Goal: Find contact information: Find contact information

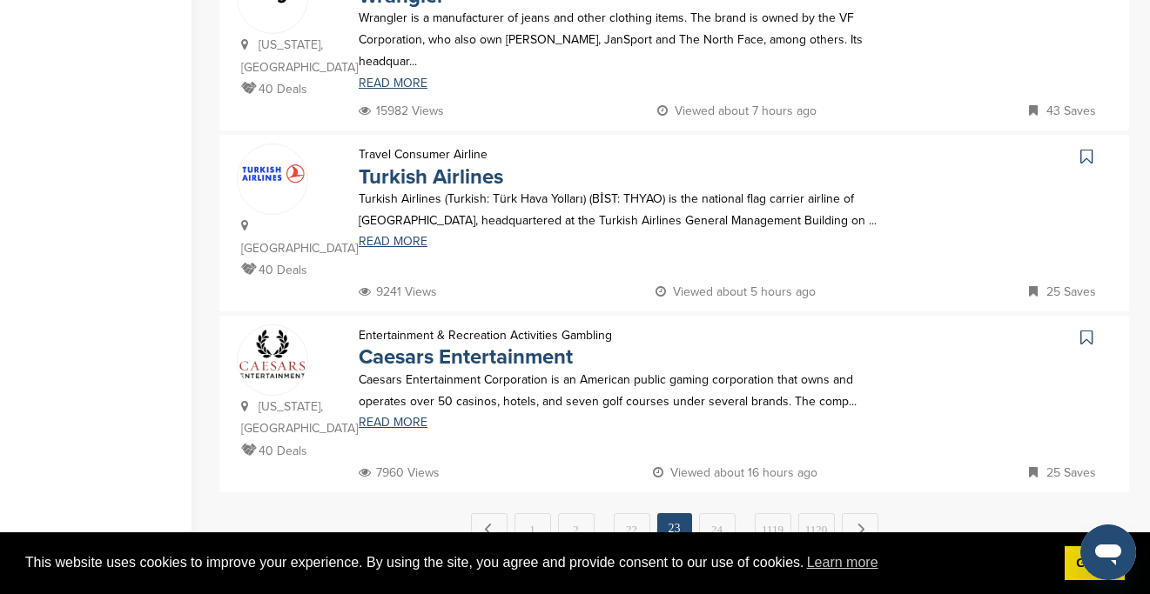
scroll to position [1752, 0]
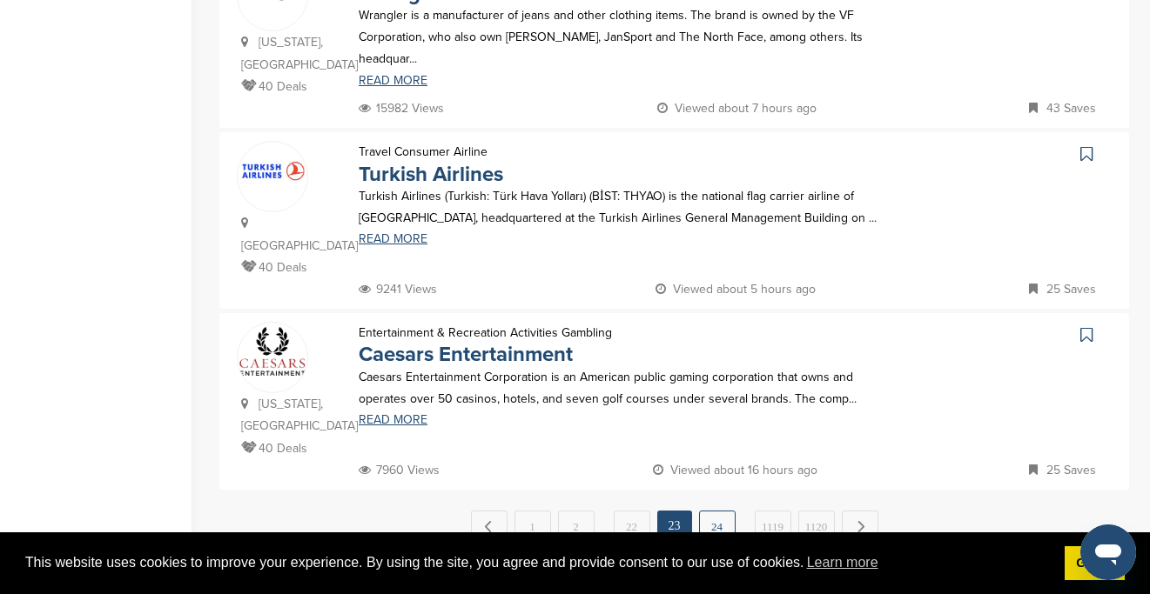
click at [709, 511] on link "24" at bounding box center [717, 527] width 37 height 32
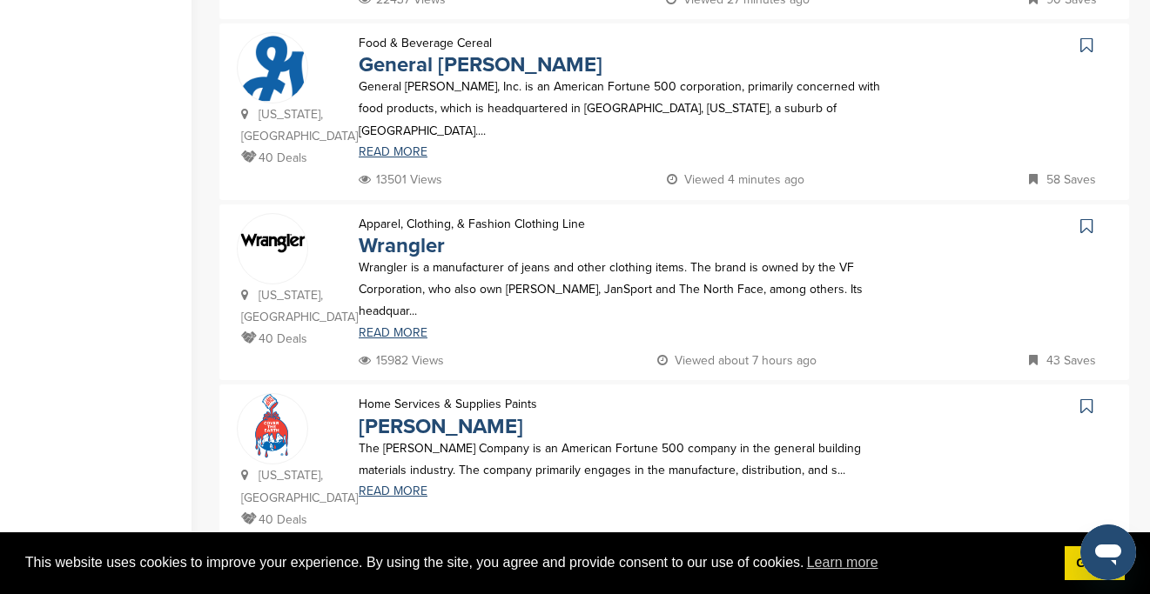
scroll to position [588, 0]
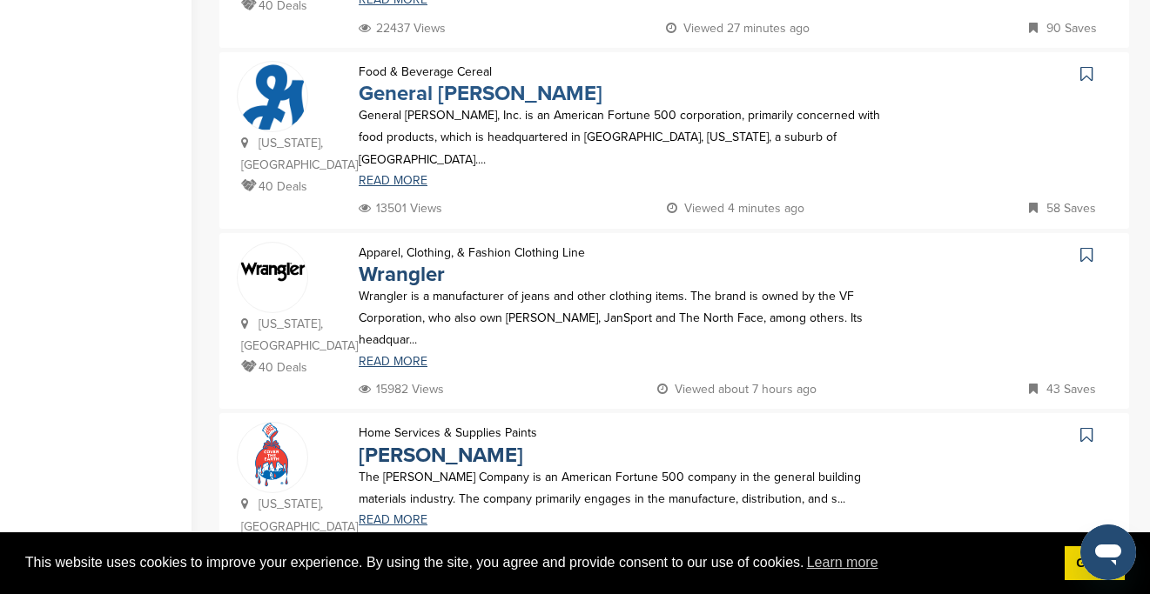
click at [453, 81] on link "General [PERSON_NAME]" at bounding box center [481, 93] width 244 height 25
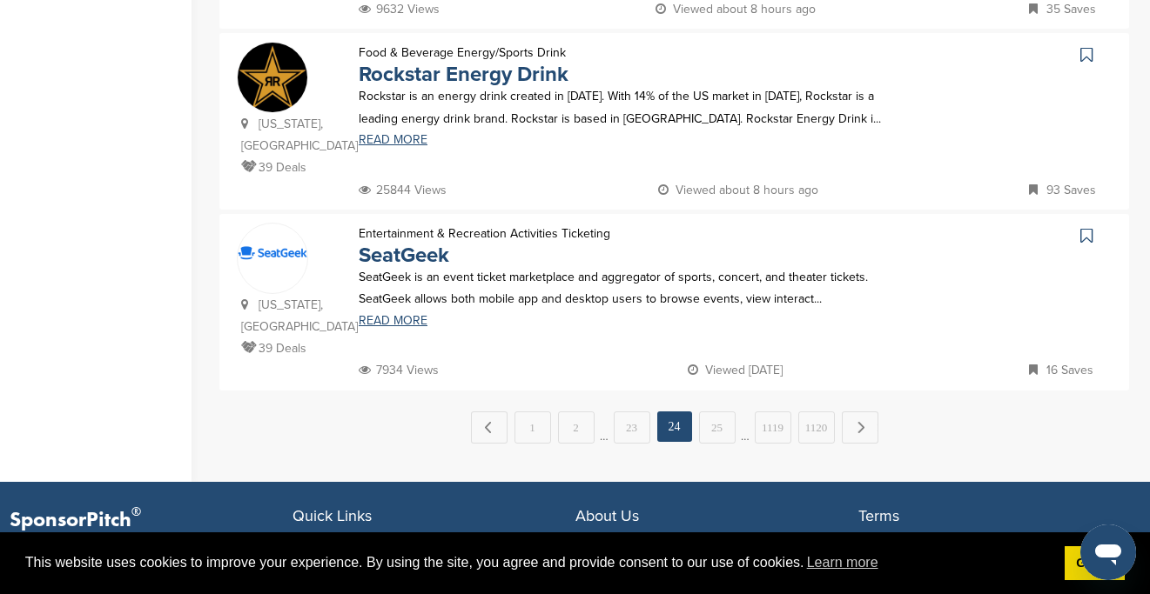
scroll to position [1869, 0]
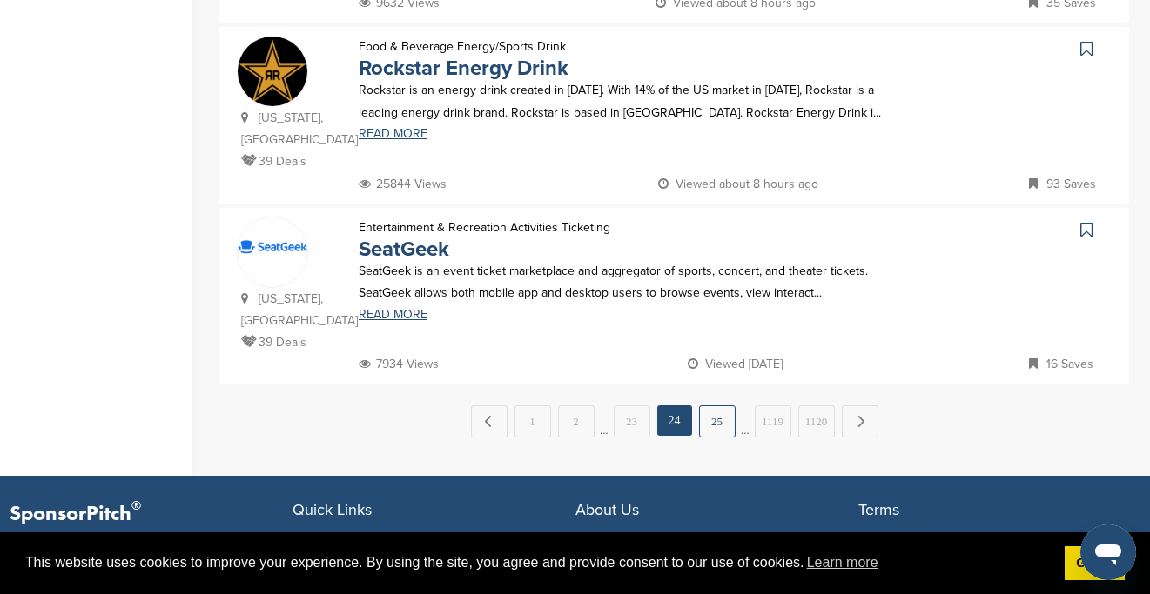
click at [709, 406] on link "25" at bounding box center [717, 422] width 37 height 32
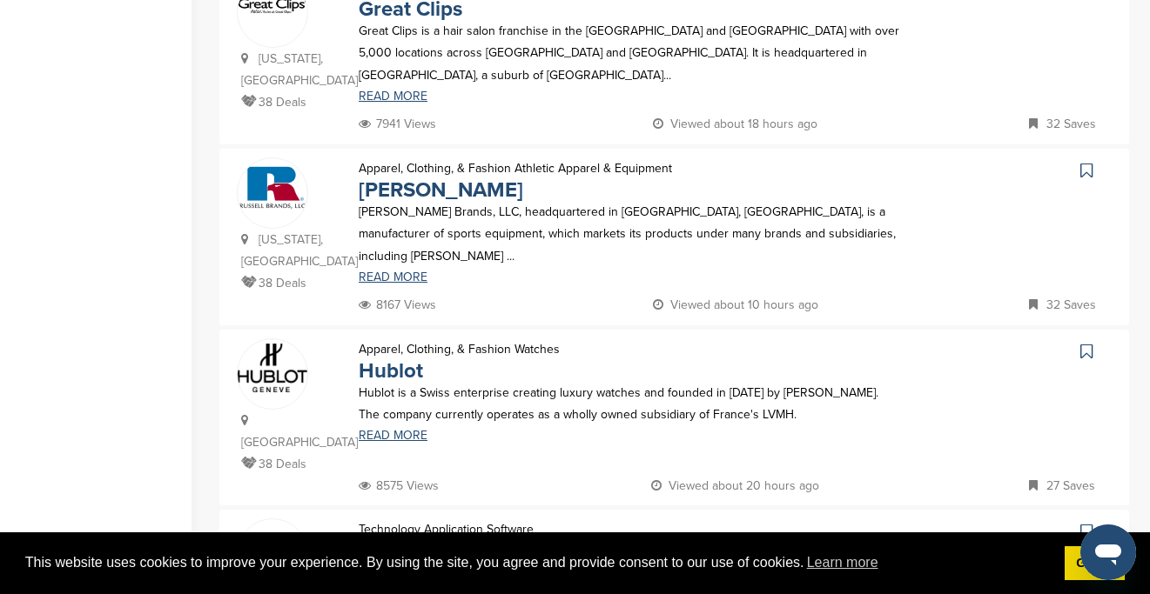
scroll to position [1570, 0]
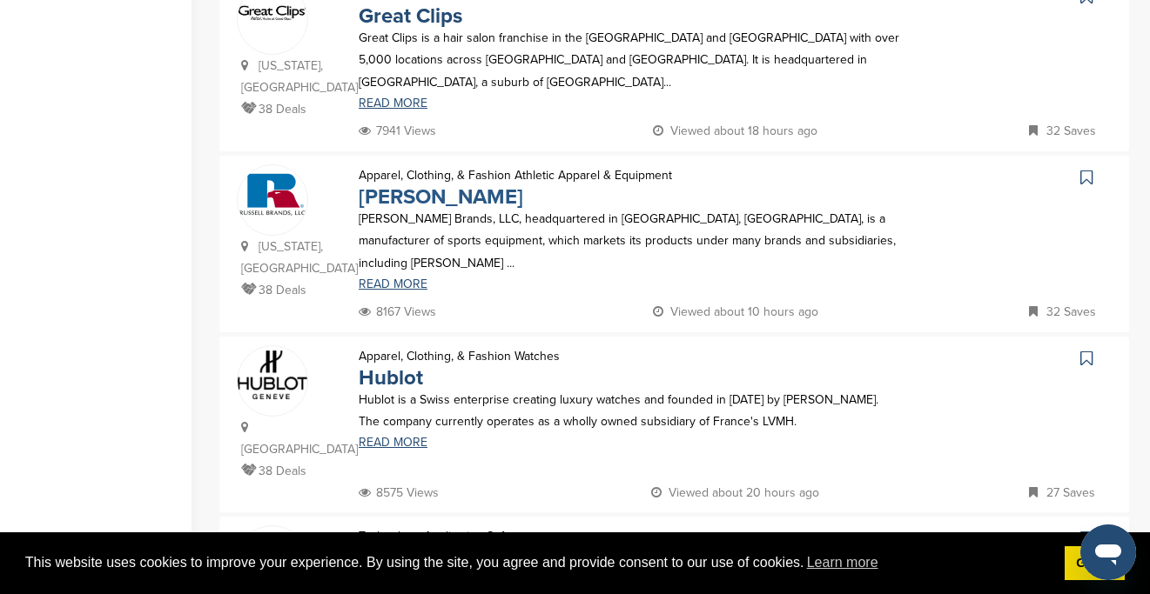
click at [433, 185] on link "[PERSON_NAME]" at bounding box center [441, 197] width 164 height 25
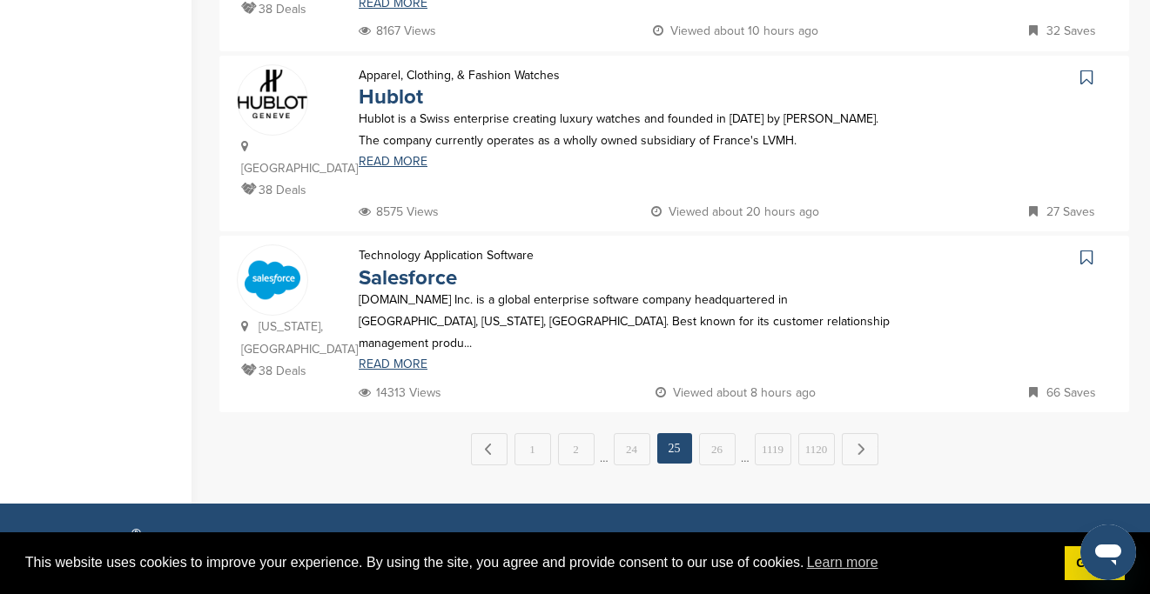
scroll to position [1853, 0]
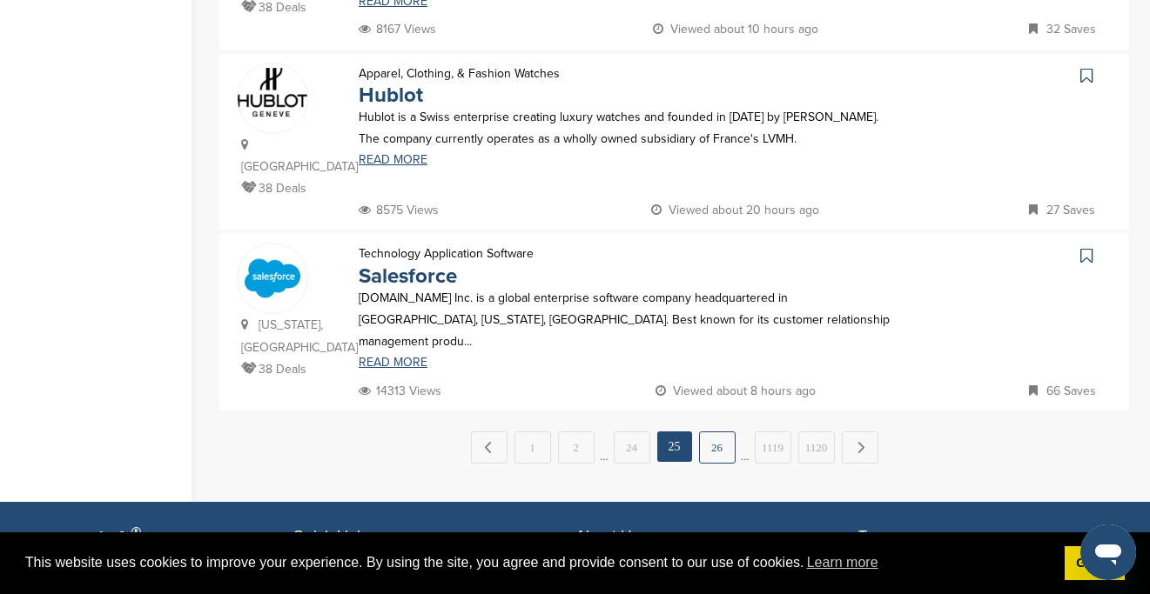
click at [719, 432] on link "26" at bounding box center [717, 448] width 37 height 32
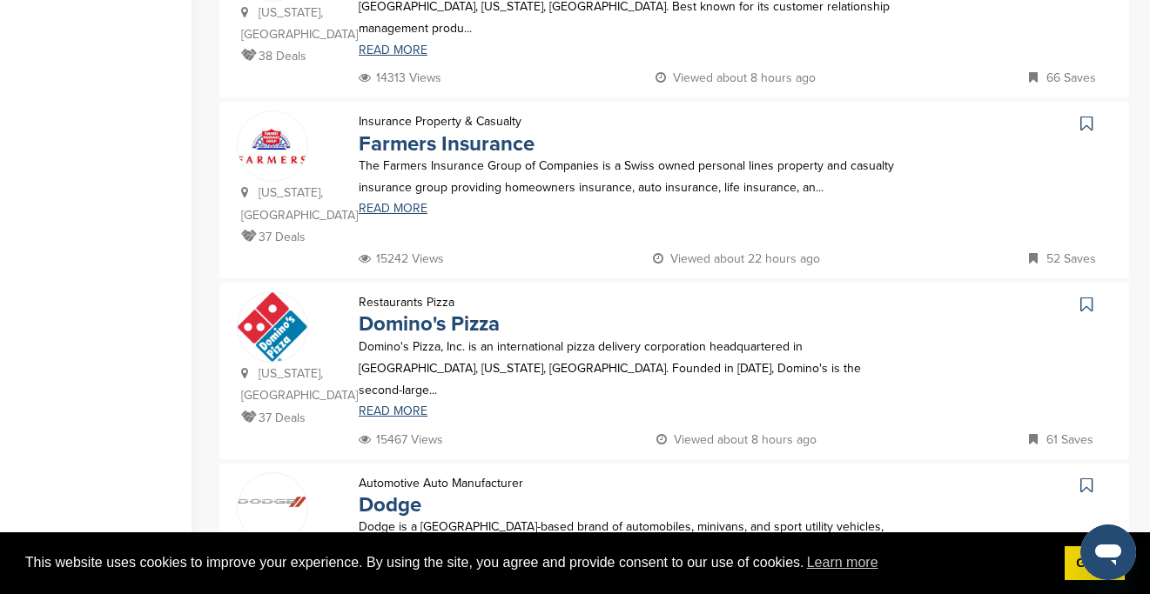
scroll to position [1104, 0]
click at [451, 131] on link "Farmers Insurance" at bounding box center [447, 143] width 176 height 25
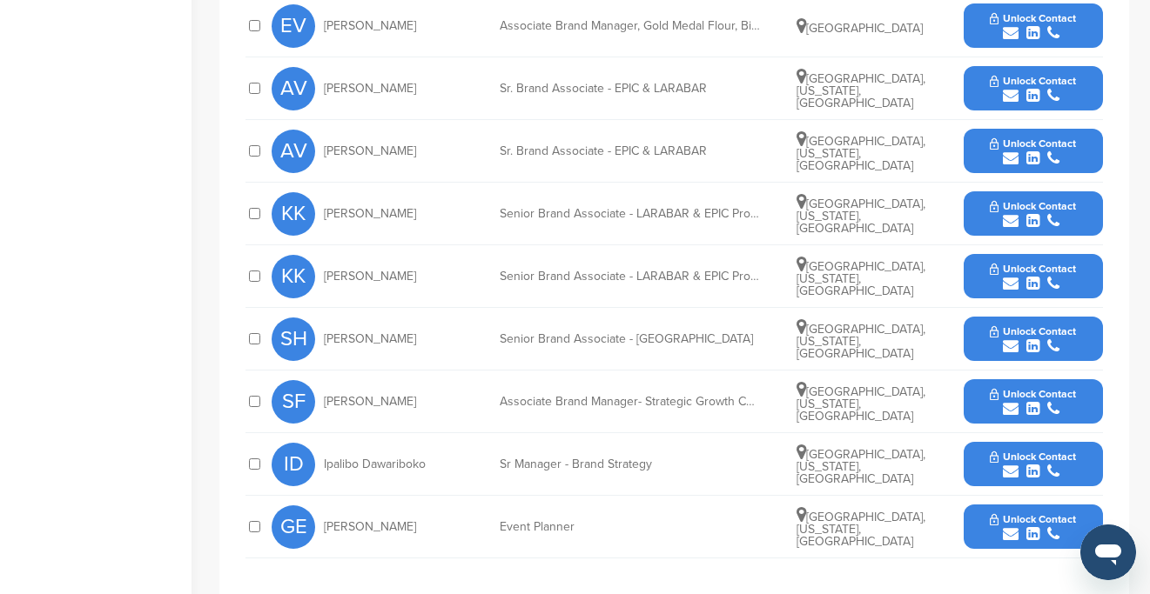
scroll to position [863, 0]
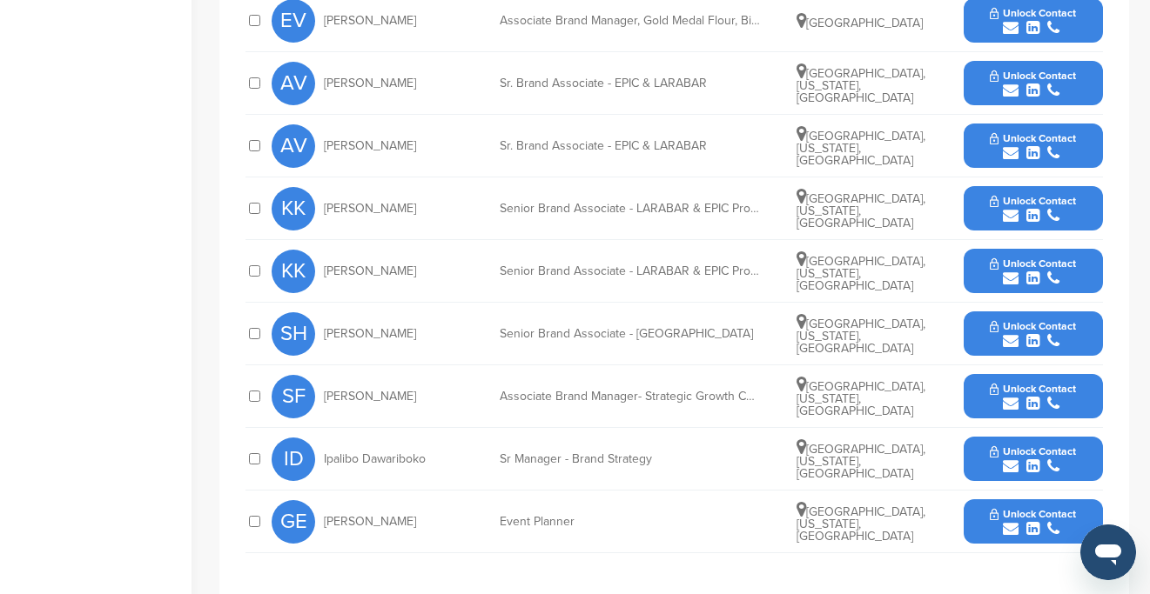
click at [980, 500] on button "Unlock Contact" at bounding box center [1033, 522] width 128 height 52
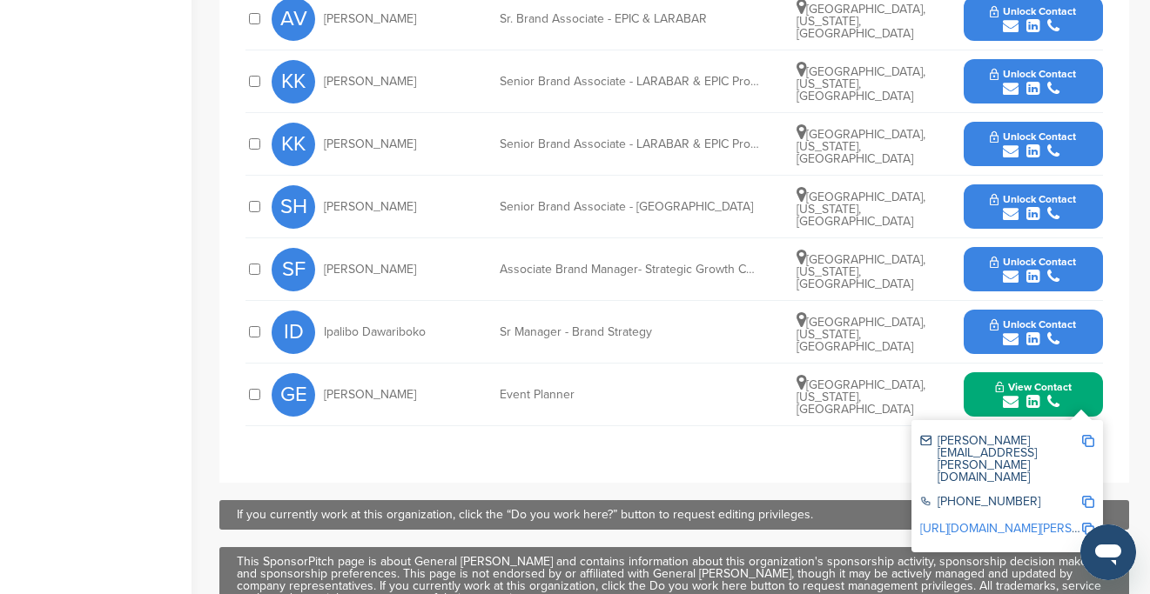
scroll to position [991, 0]
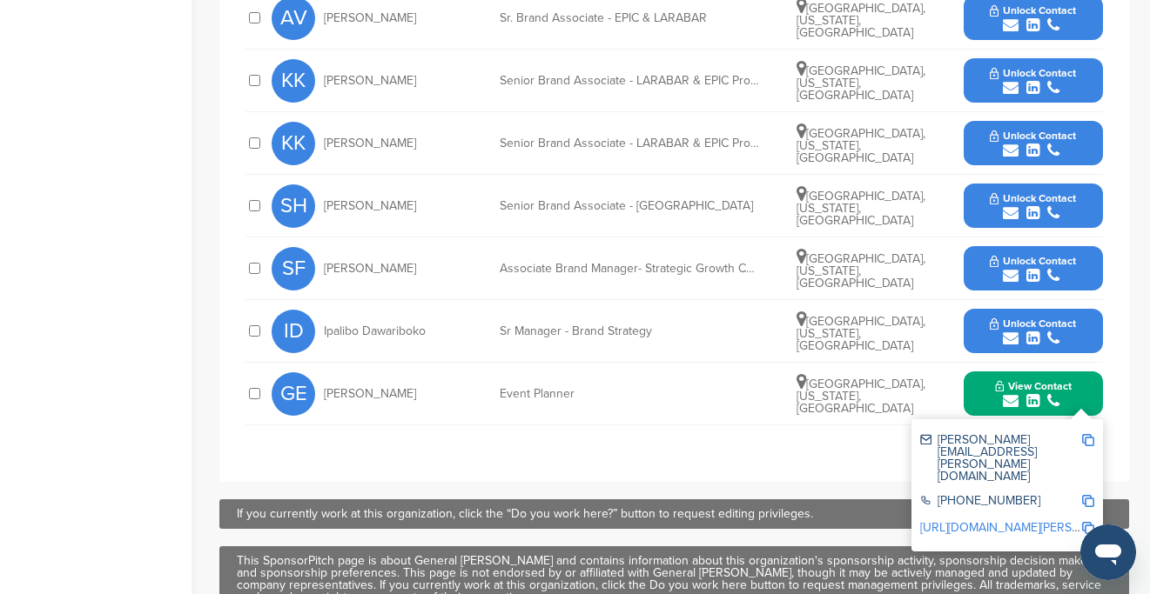
click at [1091, 434] on img at bounding box center [1088, 440] width 12 height 12
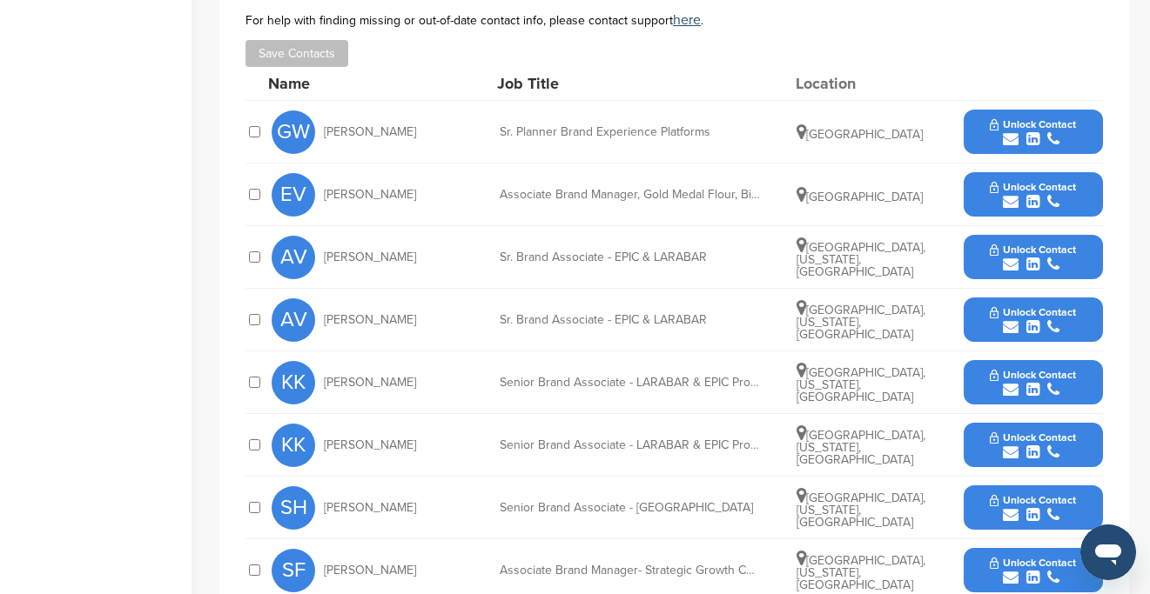
scroll to position [674, 0]
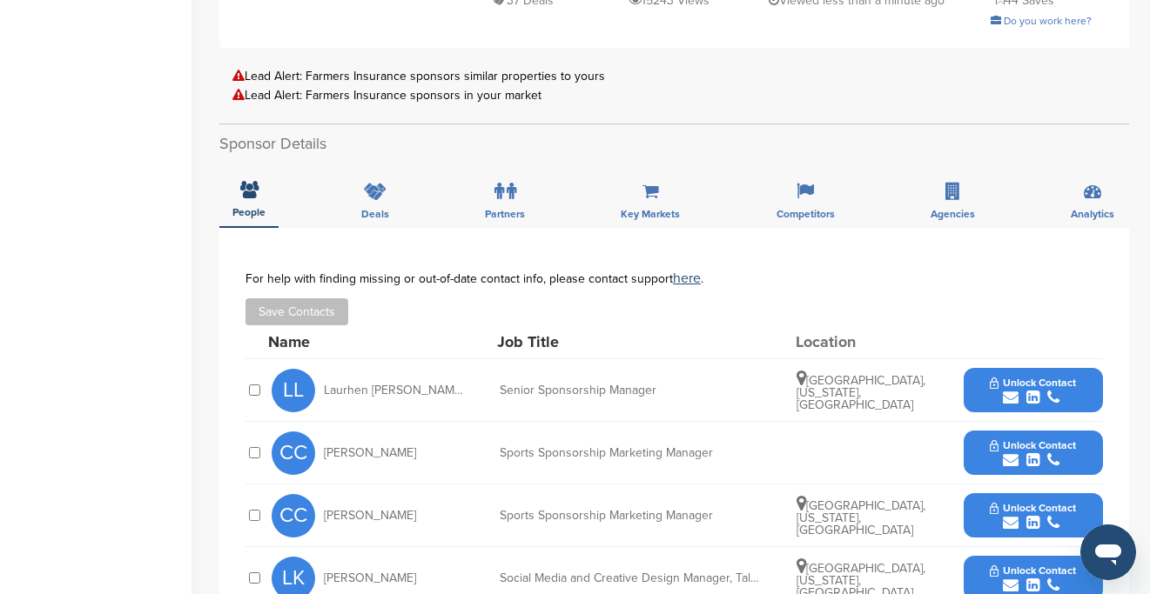
scroll to position [606, 0]
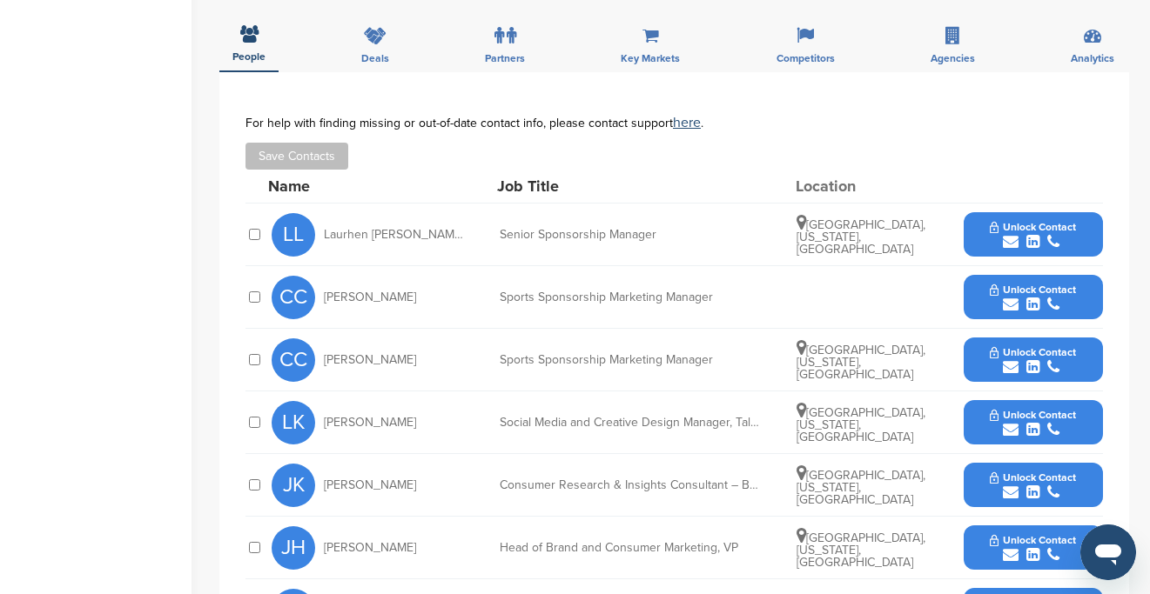
click at [973, 232] on button "Unlock Contact" at bounding box center [1033, 235] width 128 height 52
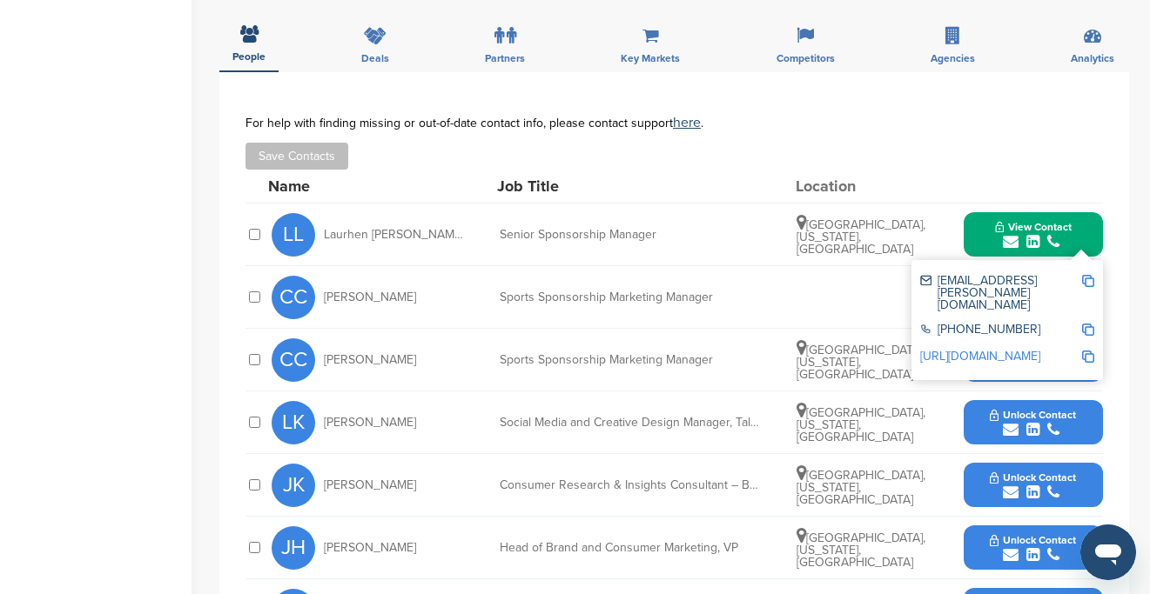
click at [1088, 284] on img at bounding box center [1088, 281] width 12 height 12
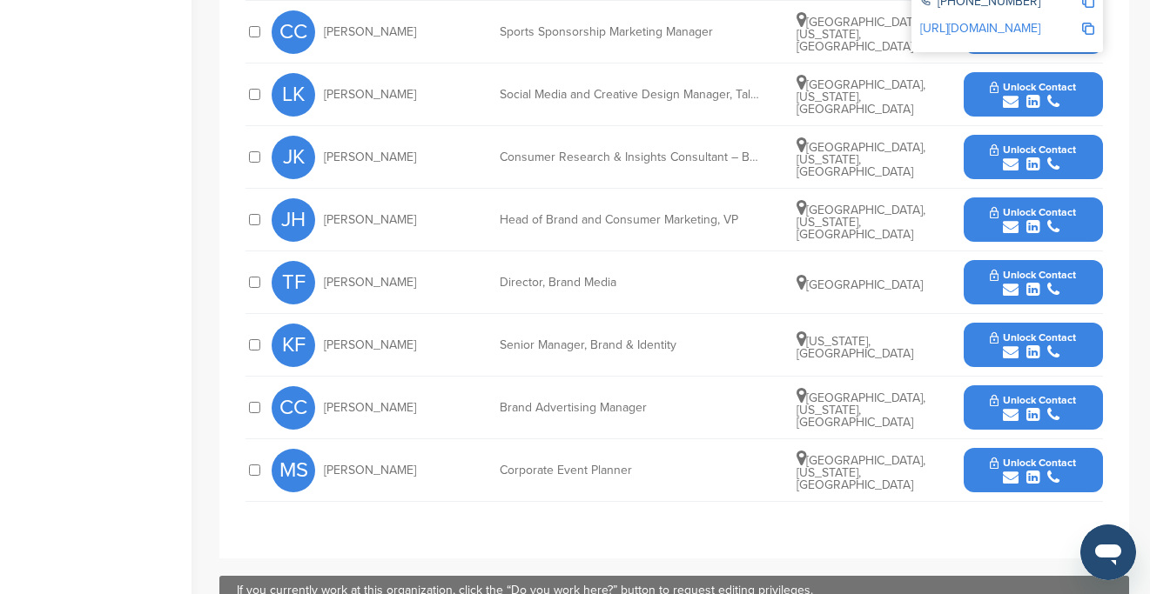
scroll to position [937, 0]
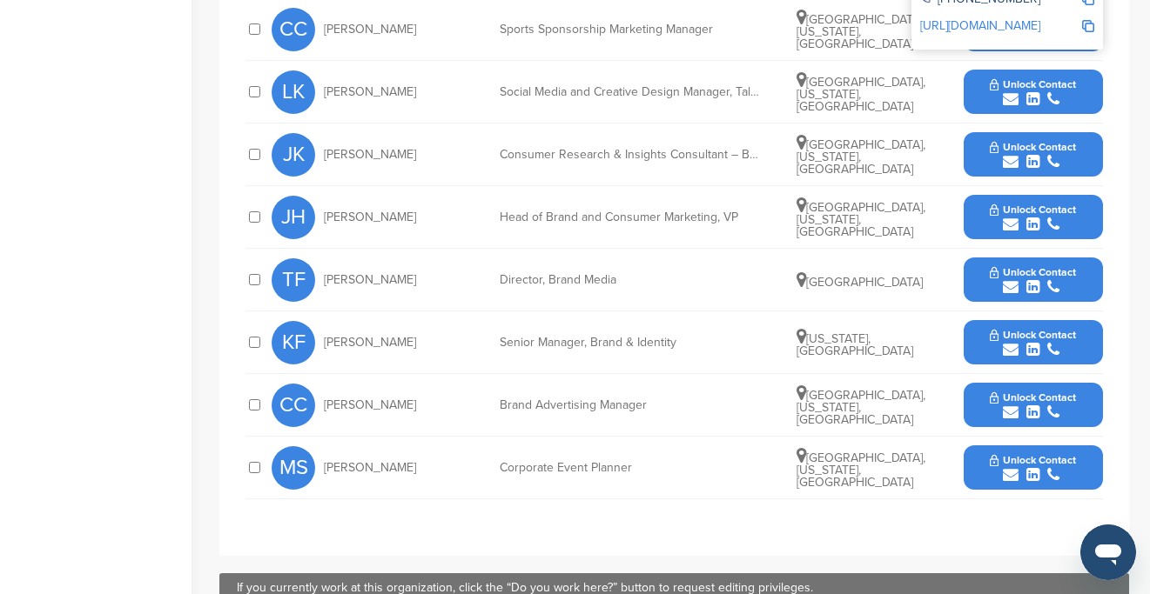
click at [973, 407] on button "Unlock Contact" at bounding box center [1033, 405] width 128 height 52
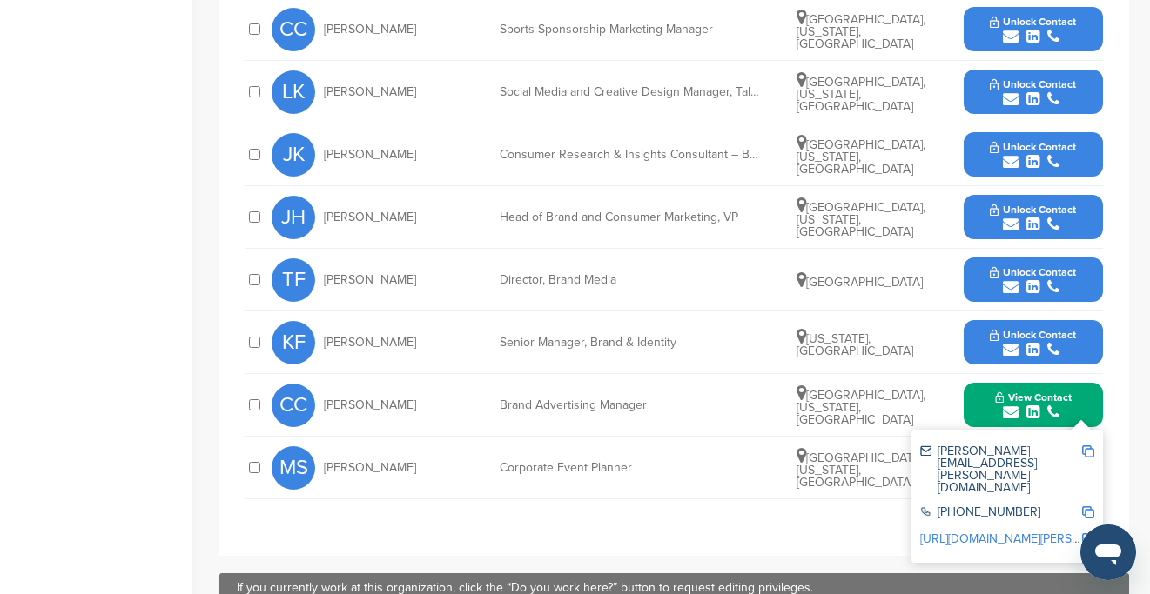
click at [1089, 454] on img at bounding box center [1088, 452] width 12 height 12
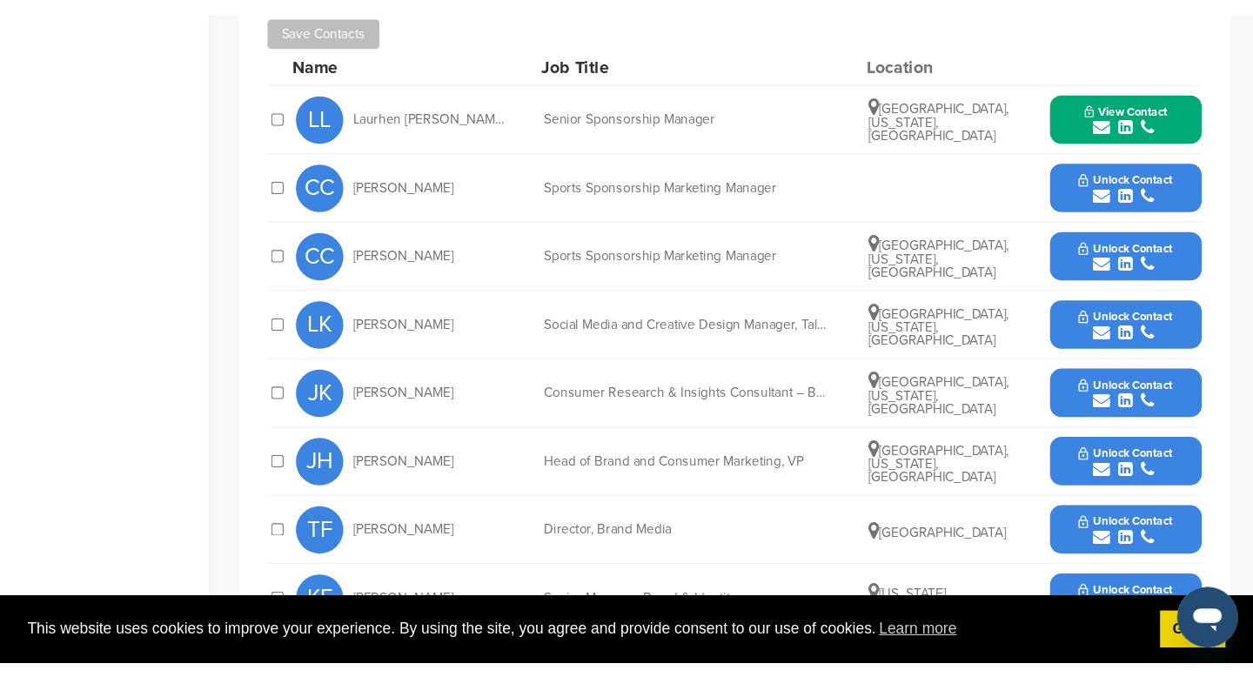
scroll to position [743, 0]
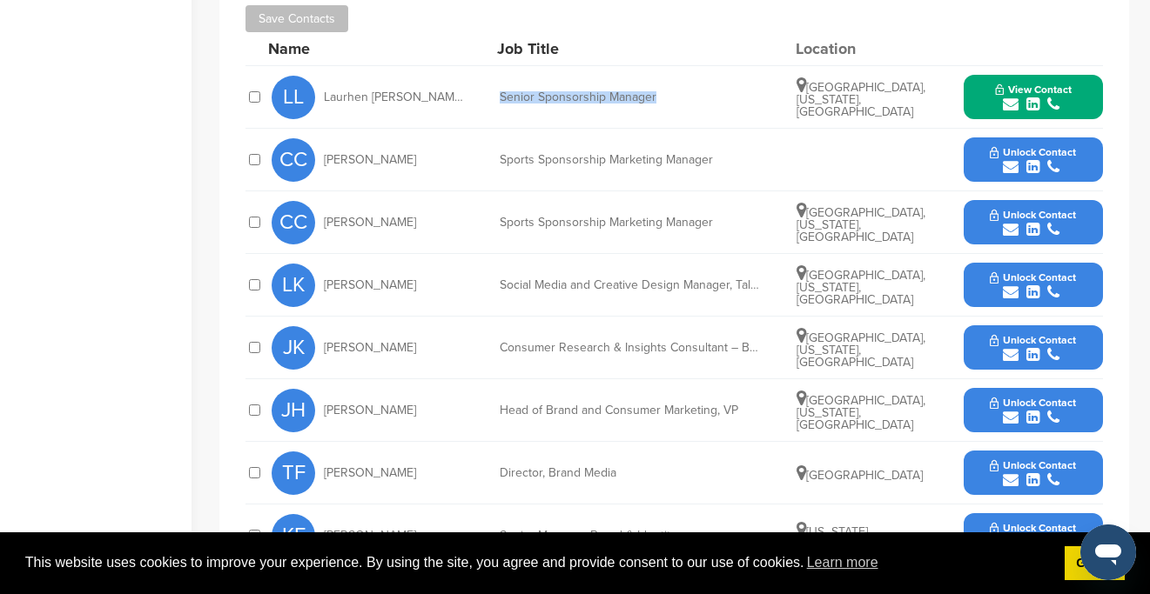
drag, startPoint x: 659, startPoint y: 97, endPoint x: 500, endPoint y: 97, distance: 159.3
click at [500, 97] on div "Senior Sponsorship Manager" at bounding box center [630, 97] width 261 height 12
copy div "Senior Sponsorship Manager"
drag, startPoint x: 533, startPoint y: 158, endPoint x: 710, endPoint y: 156, distance: 177.6
click at [710, 156] on div "Sports Sponsorship Marketing Manager" at bounding box center [630, 160] width 261 height 12
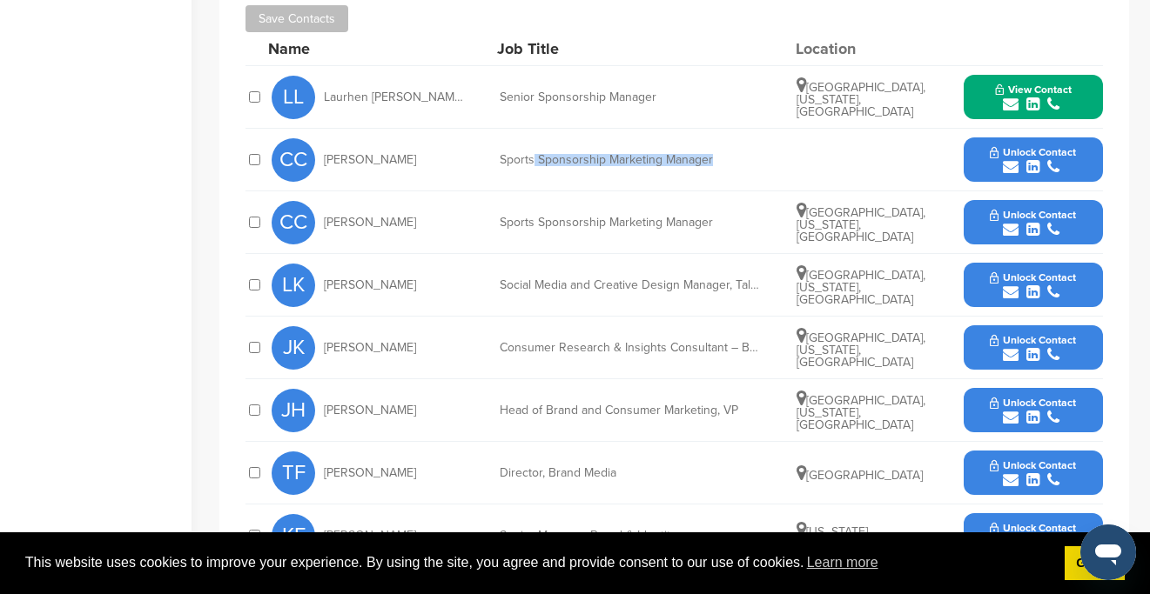
copy div "Sponsorship Marketing Manager"
